Goal: Task Accomplishment & Management: Manage account settings

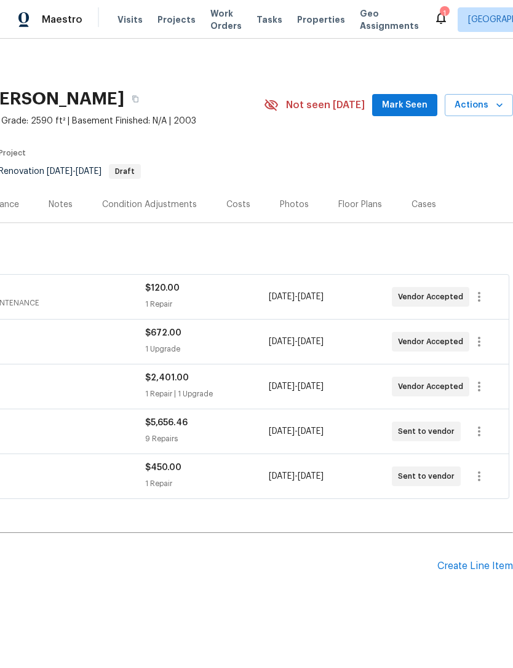
scroll to position [0, 182]
click at [477, 435] on icon "button" at bounding box center [478, 431] width 15 height 15
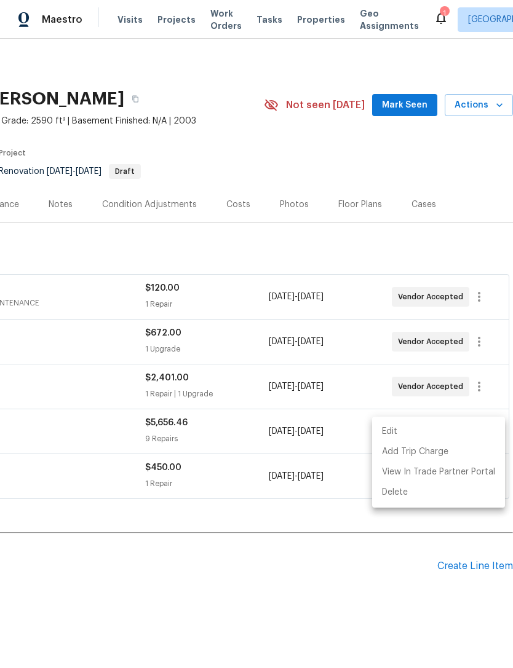
click at [424, 433] on li "Edit" at bounding box center [438, 432] width 133 height 20
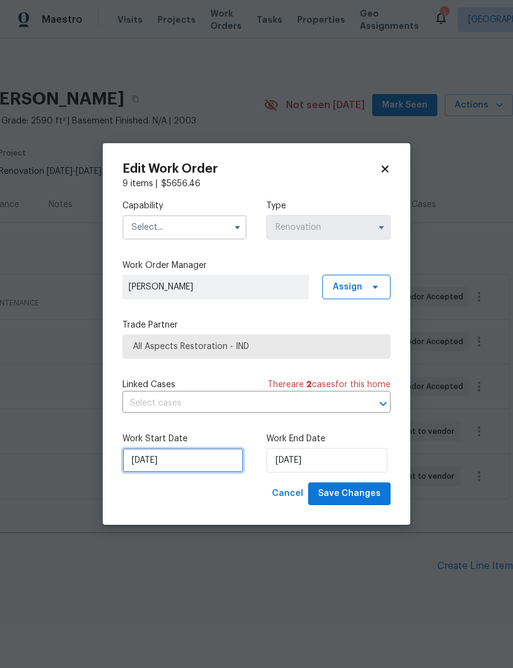
click at [144, 465] on input "[DATE]" at bounding box center [182, 460] width 121 height 25
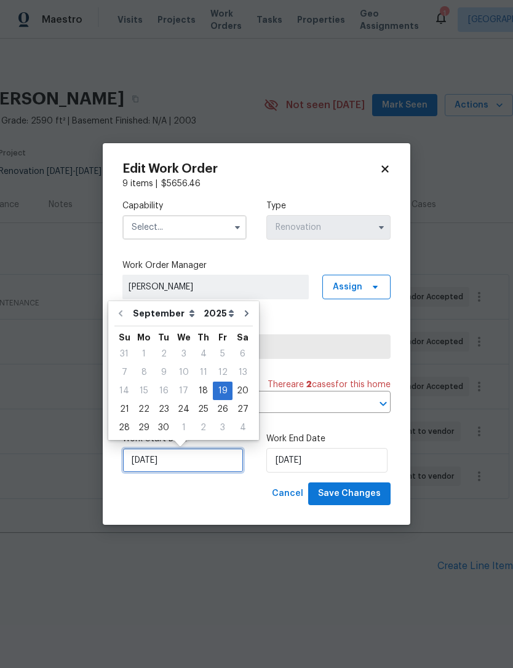
scroll to position [22, 0]
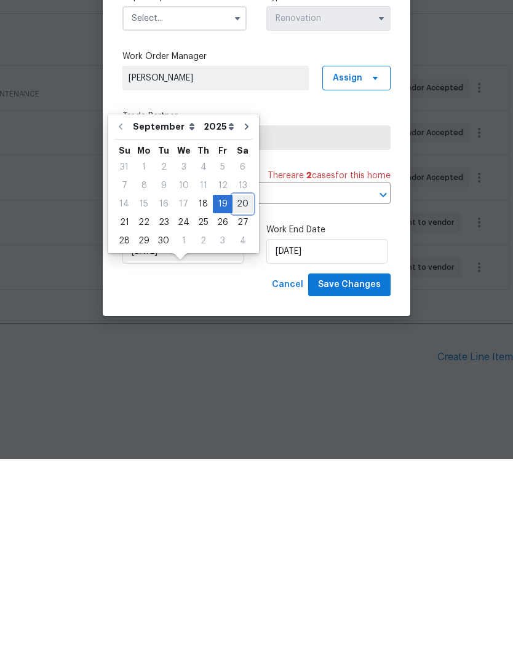
click at [232, 404] on div "20" at bounding box center [242, 412] width 20 height 17
type input "[DATE]"
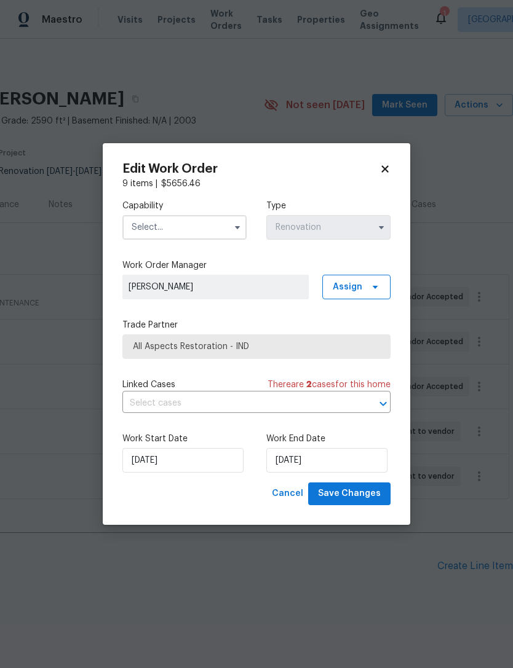
click at [144, 230] on input "text" at bounding box center [184, 227] width 124 height 25
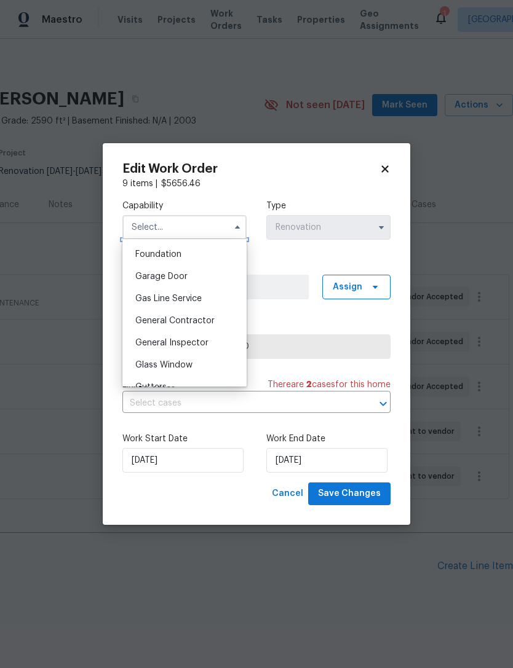
scroll to position [524, 0]
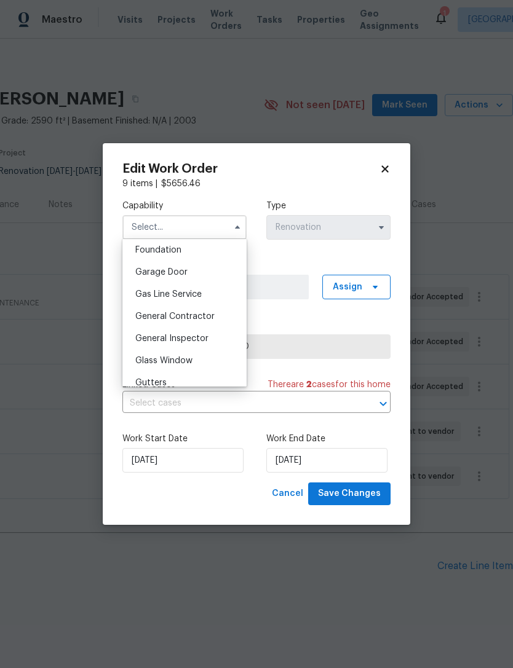
click at [146, 320] on span "General Contractor" at bounding box center [174, 316] width 79 height 9
type input "General Contractor"
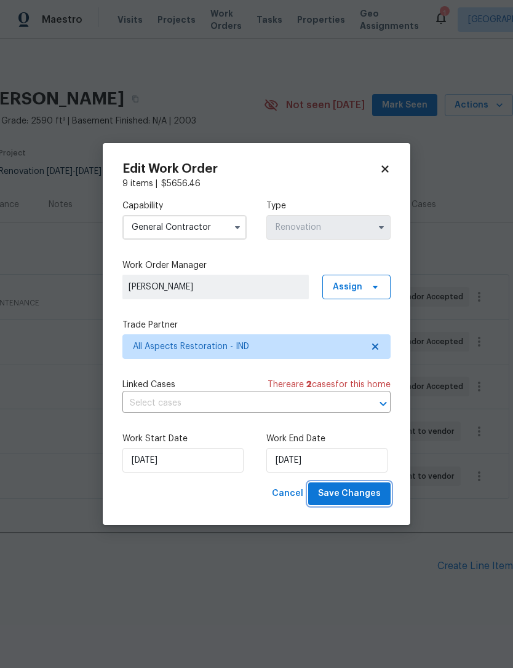
click at [370, 494] on span "Save Changes" at bounding box center [349, 493] width 63 height 15
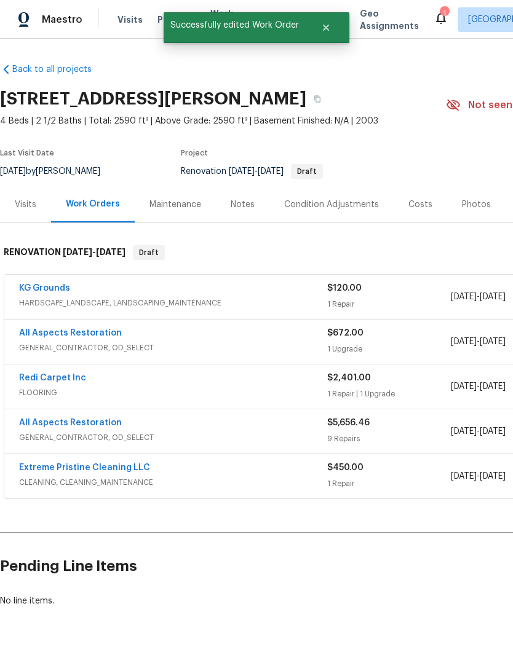
scroll to position [0, 0]
click at [60, 329] on link "All Aspects Restoration" at bounding box center [70, 333] width 103 height 9
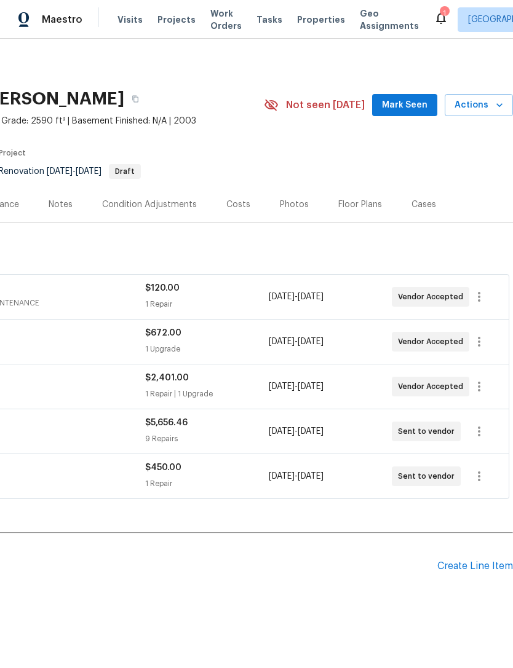
scroll to position [0, 182]
click at [478, 344] on icon "button" at bounding box center [478, 341] width 15 height 15
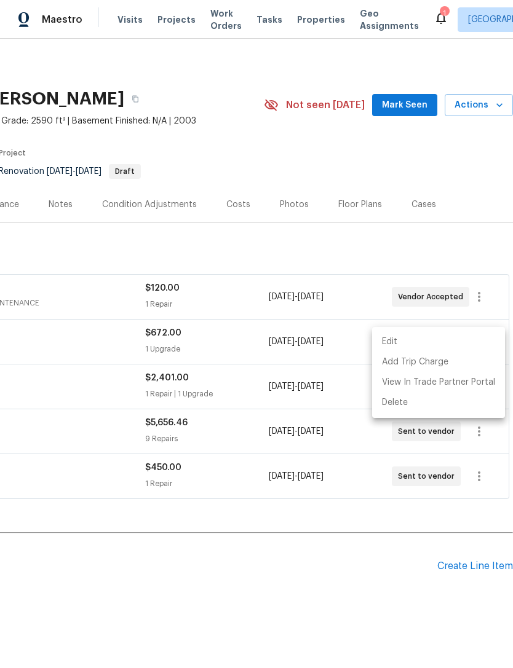
click at [448, 347] on li "Edit" at bounding box center [438, 342] width 133 height 20
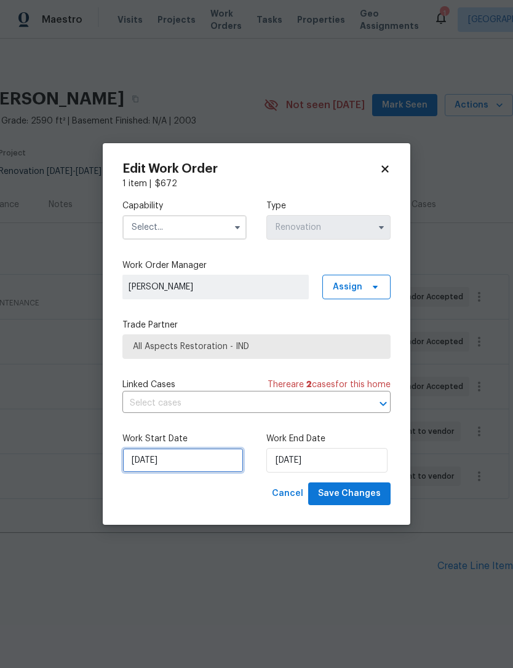
click at [157, 464] on input "[DATE]" at bounding box center [182, 460] width 121 height 25
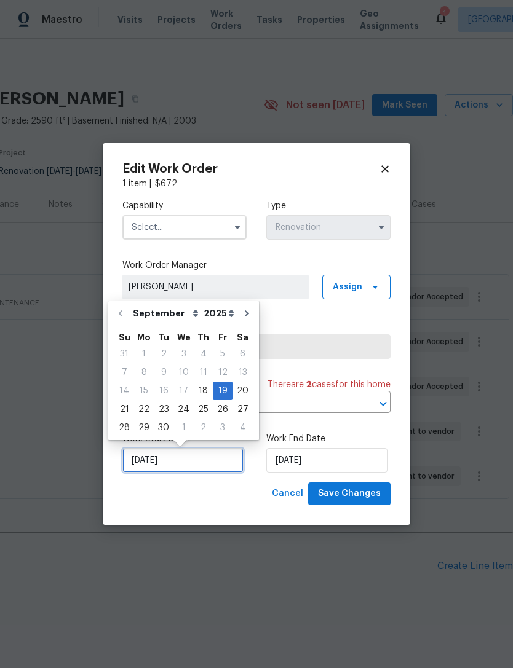
scroll to position [22, 0]
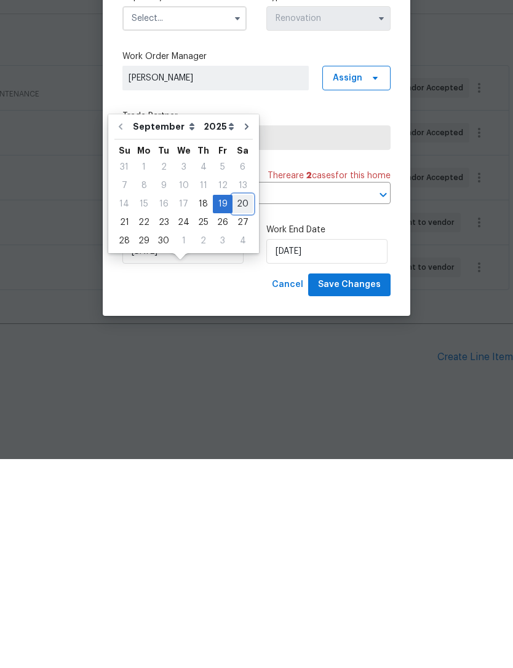
click at [232, 404] on div "20" at bounding box center [242, 412] width 20 height 17
type input "9/20/2025"
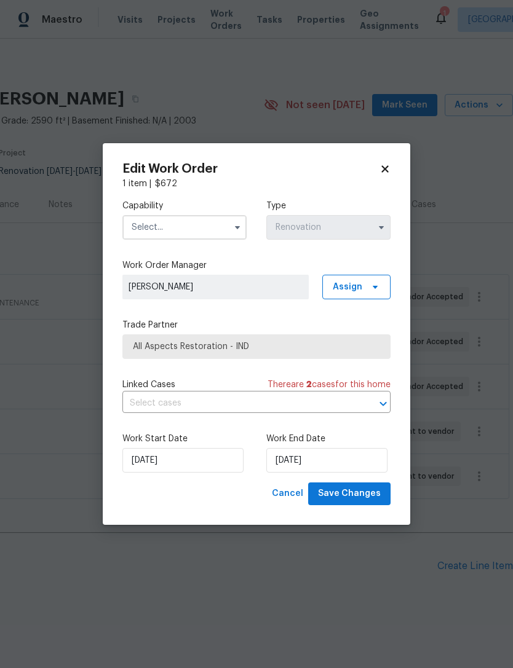
click at [141, 231] on input "text" at bounding box center [184, 227] width 124 height 25
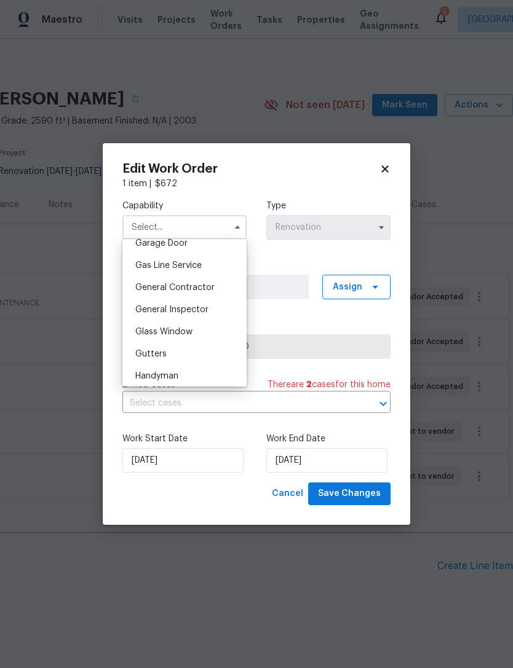
scroll to position [559, 0]
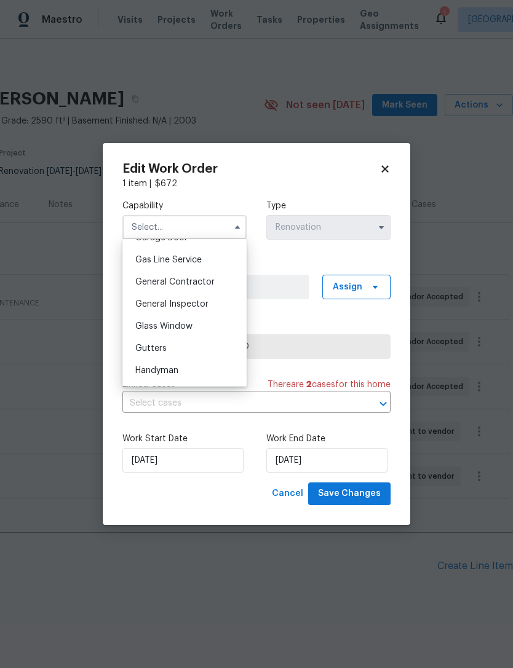
click at [147, 289] on div "General Contractor" at bounding box center [184, 282] width 118 height 22
type input "General Contractor"
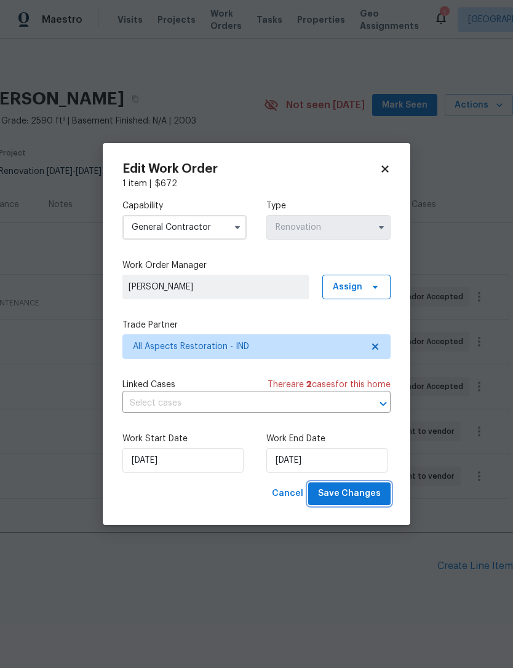
click at [373, 495] on span "Save Changes" at bounding box center [349, 493] width 63 height 15
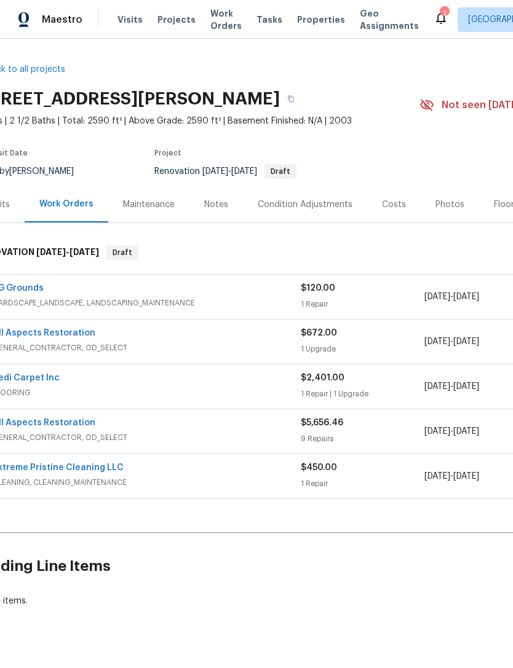
scroll to position [0, 27]
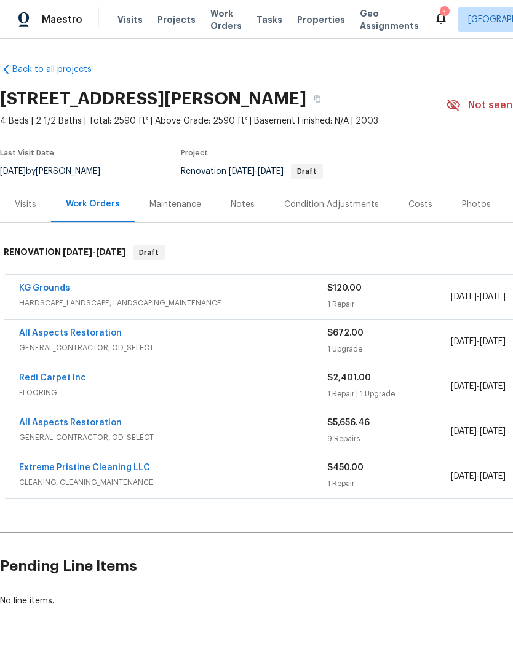
click at [28, 381] on link "Redi Carpet Inc" at bounding box center [52, 378] width 67 height 9
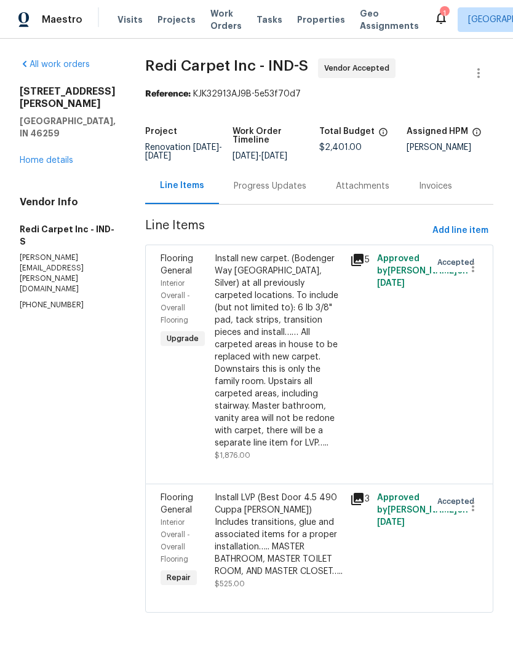
click at [307, 406] on div "Install new carpet. (Bodenger Way [GEOGRAPHIC_DATA], Silver) at all previously …" at bounding box center [279, 351] width 128 height 197
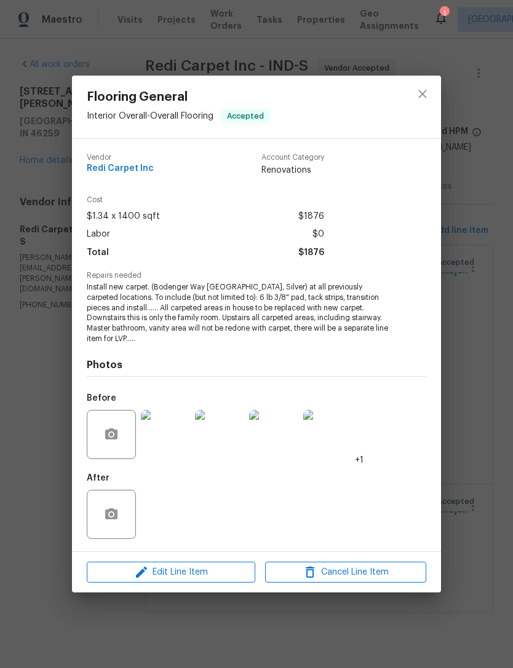
click at [336, 433] on img at bounding box center [327, 434] width 49 height 49
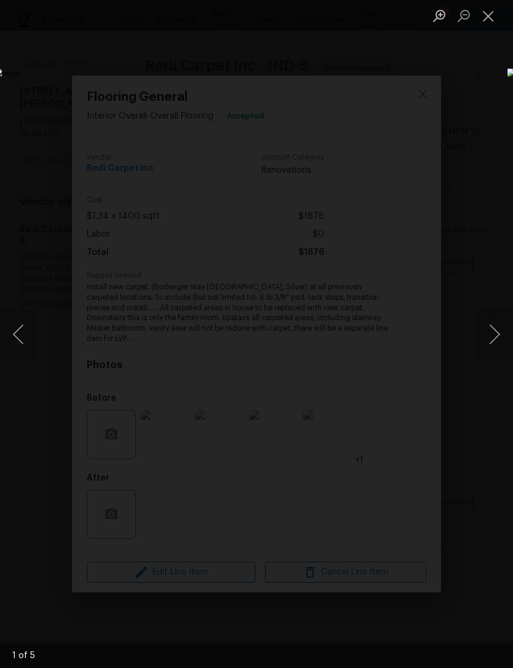
click at [483, 337] on button "Next image" at bounding box center [494, 334] width 37 height 49
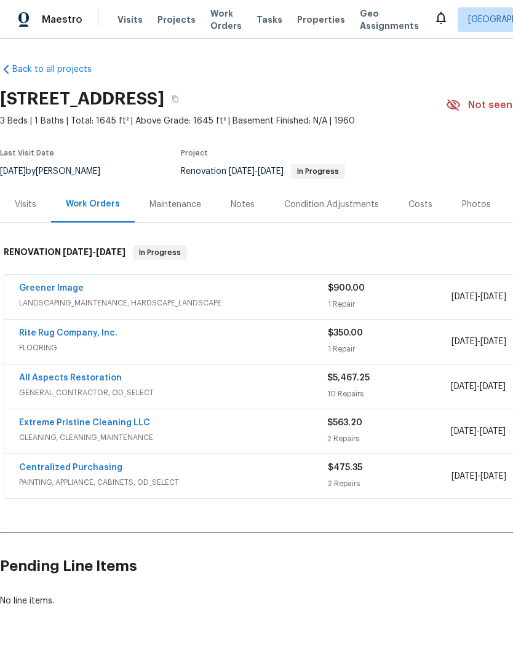
click at [39, 374] on link "All Aspects Restoration" at bounding box center [70, 378] width 103 height 9
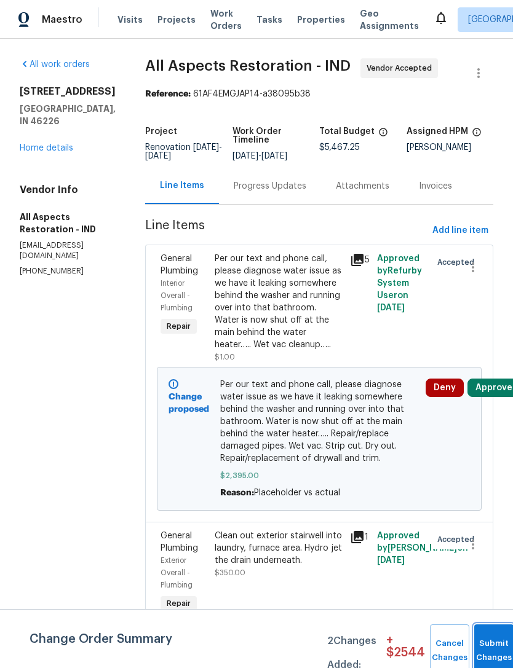
click at [498, 641] on button "Submit Changes" at bounding box center [493, 651] width 39 height 53
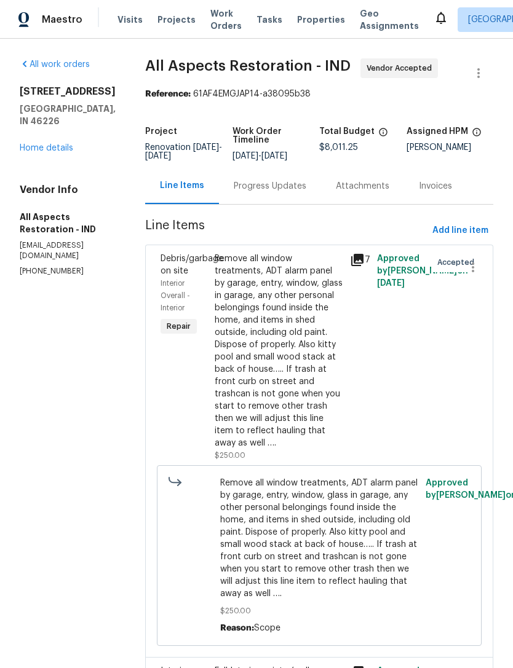
click at [39, 144] on link "Home details" at bounding box center [46, 148] width 53 height 9
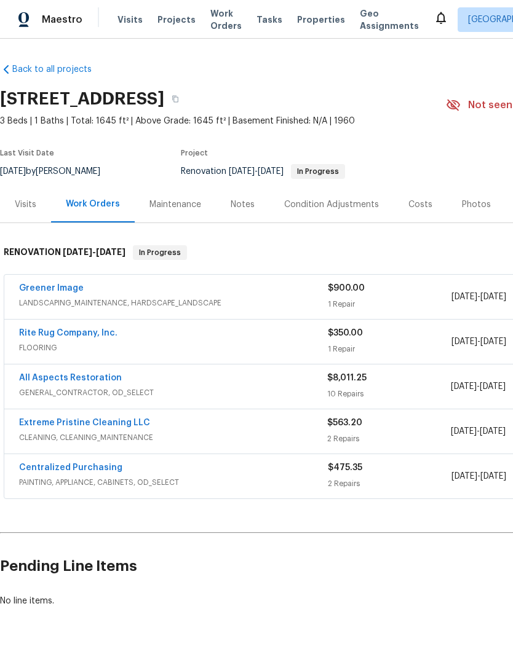
click at [40, 334] on link "Rite Rug Company, Inc." at bounding box center [68, 333] width 98 height 9
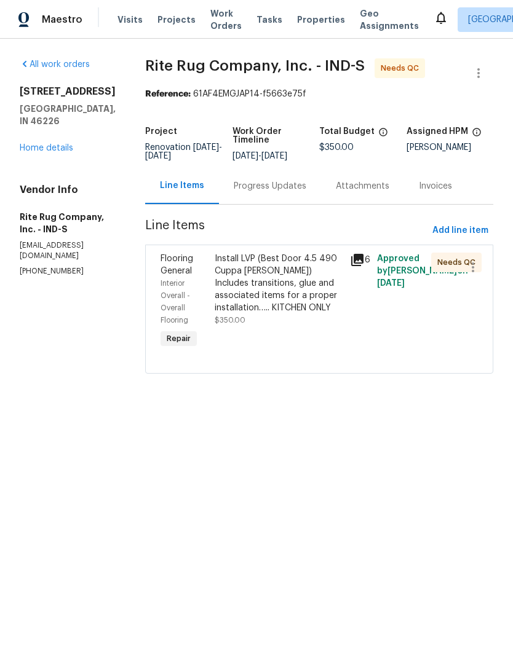
click at [282, 192] on div "Progress Updates" at bounding box center [270, 186] width 73 height 12
